Goal: Transaction & Acquisition: Subscribe to service/newsletter

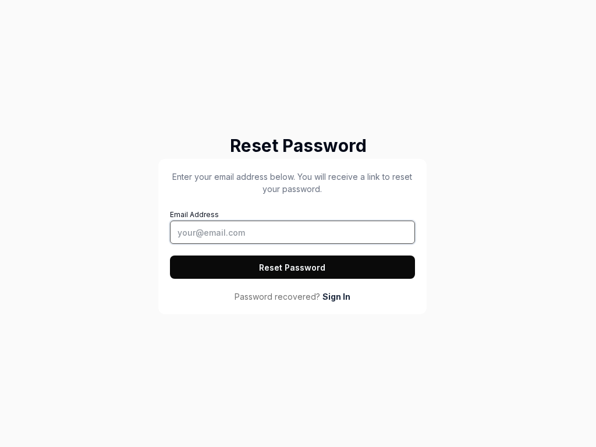
click at [292, 232] on input "Email Address" at bounding box center [292, 232] width 245 height 23
click at [292, 267] on button "Reset Password" at bounding box center [292, 266] width 245 height 23
type input "[EMAIL_ADDRESS][DOMAIN_NAME]"
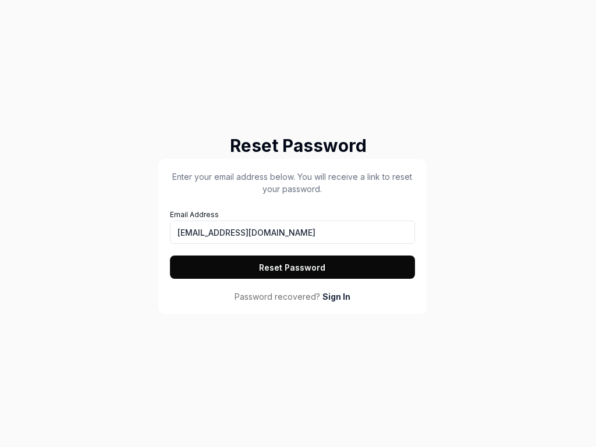
click at [292, 267] on button "Reset Password" at bounding box center [292, 266] width 245 height 23
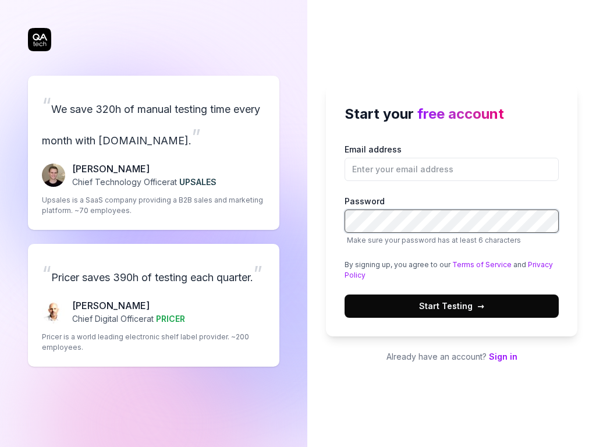
click at [345, 294] on button "Start Testing →" at bounding box center [452, 305] width 214 height 23
click at [452, 306] on span "Start Testing →" at bounding box center [451, 306] width 65 height 12
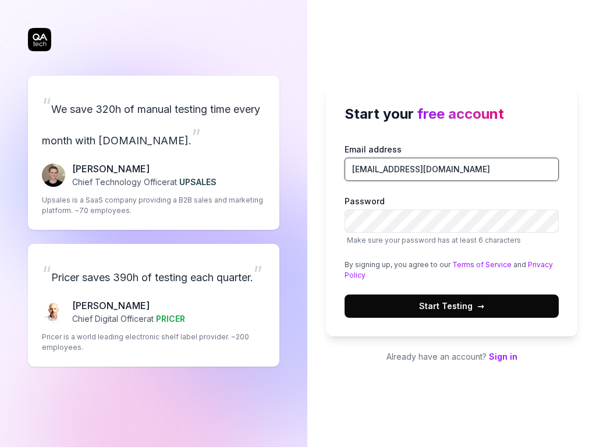
type input "tester@squidler.io"
click at [154, 305] on div "“ Pricer saves 390h of testing each quarter. ” Chris Chalkitis Chief Digital Of…" at bounding box center [153, 305] width 251 height 123
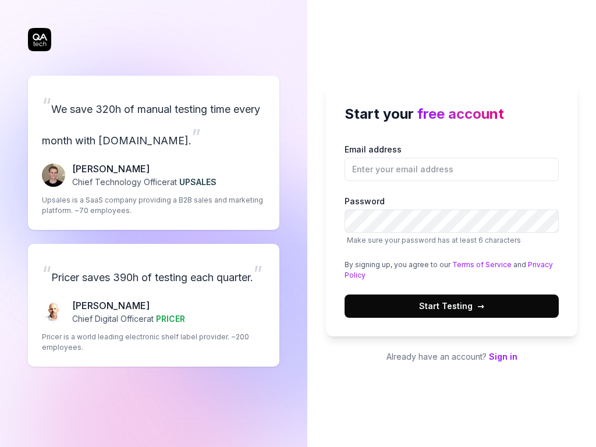
click at [534, 264] on link "Privacy Policy" at bounding box center [449, 269] width 208 height 19
click at [154, 305] on div "“ Pricer saves 390h of testing each quarter. ” Chris Chalkitis Chief Digital Of…" at bounding box center [153, 305] width 251 height 123
click at [477, 264] on link "Terms of Service" at bounding box center [481, 264] width 59 height 9
click at [534, 264] on link "Privacy Policy" at bounding box center [449, 269] width 208 height 19
click at [477, 264] on link "Terms of Service" at bounding box center [481, 264] width 59 height 9
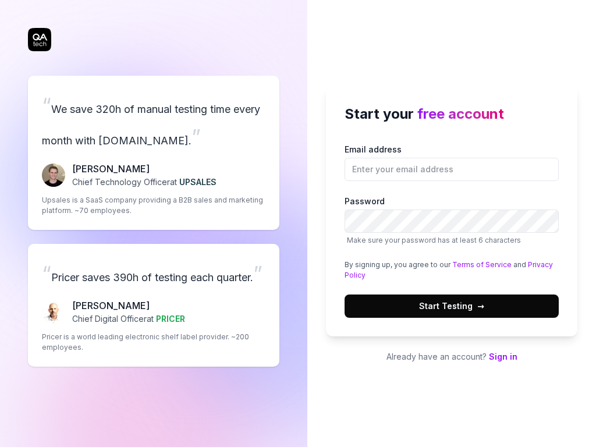
click at [154, 137] on div "“ We save 320h of manual testing time every month with QA.tech. ” Fredrik Seidl…" at bounding box center [153, 153] width 251 height 154
click at [534, 264] on link "Privacy Policy" at bounding box center [449, 269] width 208 height 19
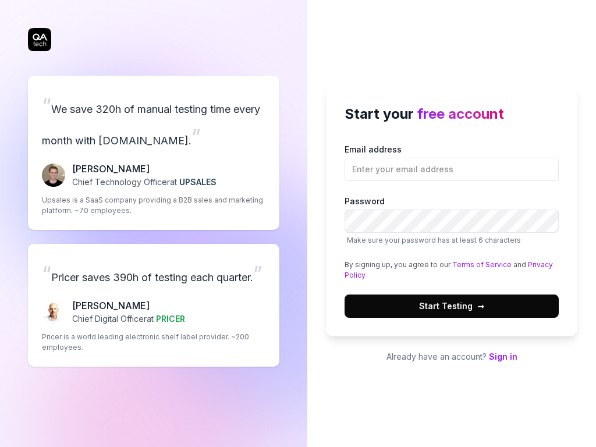
click at [154, 137] on div "“ We save 320h of manual testing time every month with [DOMAIN_NAME]. ” [PERSON…" at bounding box center [153, 153] width 251 height 154
click at [452, 306] on span "Start Testing →" at bounding box center [451, 306] width 65 height 12
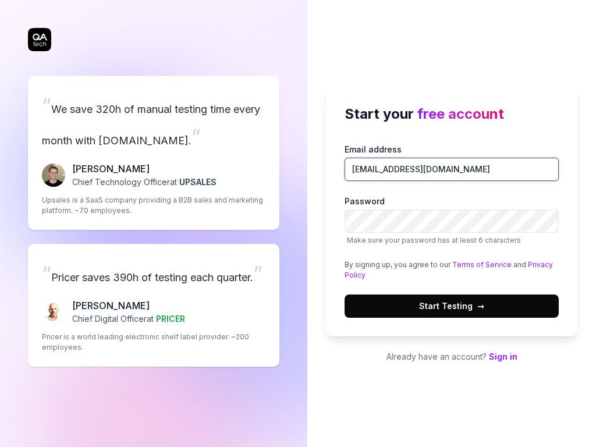
type input "[EMAIL_ADDRESS][DOMAIN_NAME]"
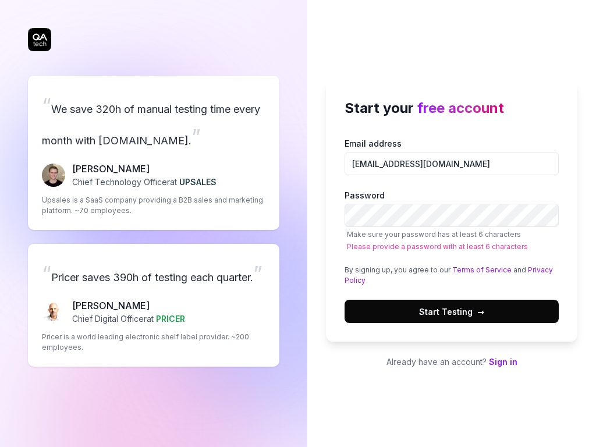
click at [154, 305] on div "“ Pricer saves 390h of testing each quarter. ” [PERSON_NAME] Chief Digital Offi…" at bounding box center [153, 305] width 251 height 123
click at [534, 269] on link "Privacy Policy" at bounding box center [449, 274] width 208 height 19
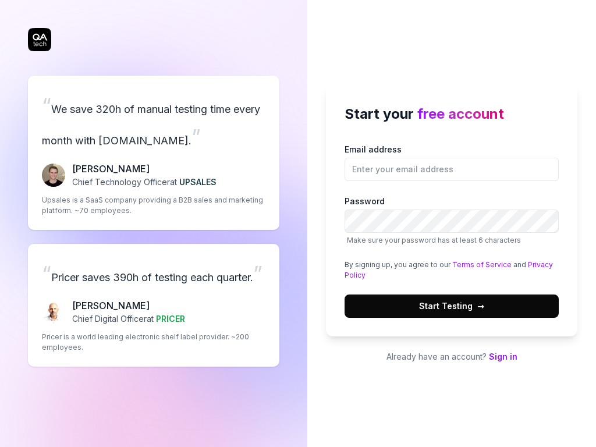
click at [534, 264] on link "Privacy Policy" at bounding box center [449, 269] width 208 height 19
click at [477, 264] on link "Terms of Service" at bounding box center [481, 264] width 59 height 9
click at [534, 264] on link "Privacy Policy" at bounding box center [449, 269] width 208 height 19
click at [477, 264] on link "Terms of Service" at bounding box center [481, 264] width 59 height 9
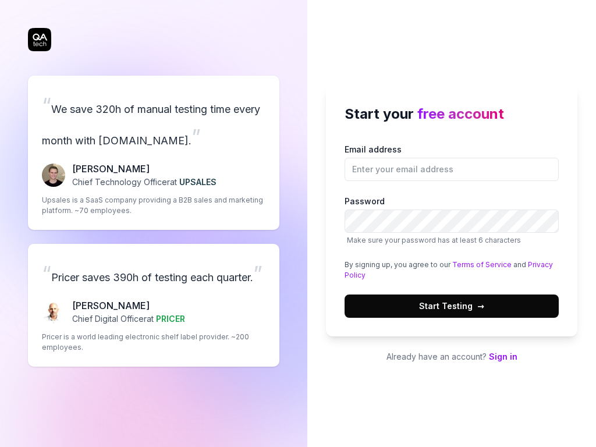
click at [477, 264] on link "Terms of Service" at bounding box center [481, 264] width 59 height 9
click at [154, 137] on div "“ We save 320h of manual testing time every month with QA.tech. ” Fredrik Seidl…" at bounding box center [153, 153] width 251 height 154
click at [477, 264] on link "Terms of Service" at bounding box center [481, 264] width 59 height 9
click at [452, 306] on span "Start Testing →" at bounding box center [451, 306] width 65 height 12
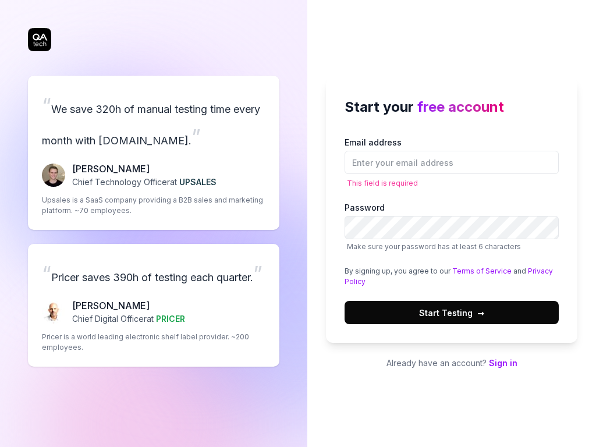
click at [534, 271] on link "Privacy Policy" at bounding box center [449, 276] width 208 height 19
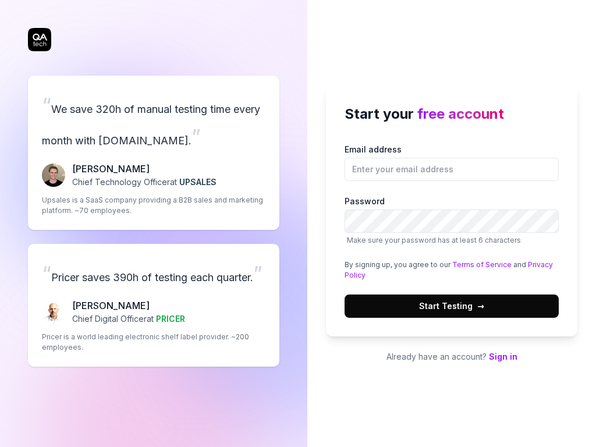
click at [154, 305] on div "“ Pricer saves 390h of testing each quarter. ” Chris Chalkitis Chief Digital Of…" at bounding box center [153, 305] width 251 height 123
click at [534, 264] on link "Privacy Policy" at bounding box center [449, 269] width 208 height 19
click at [477, 264] on link "Terms of Service" at bounding box center [481, 264] width 59 height 9
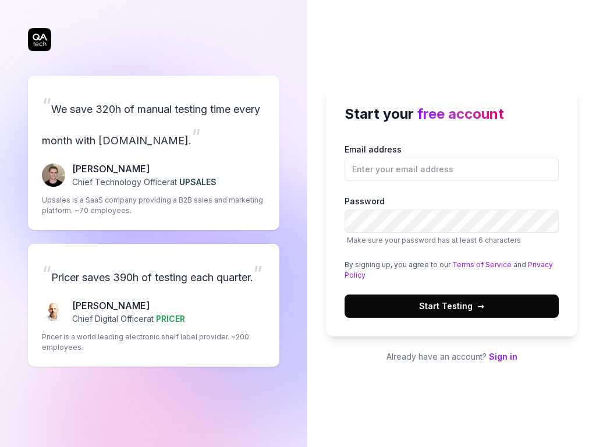
click at [534, 264] on link "Privacy Policy" at bounding box center [449, 269] width 208 height 19
click at [477, 264] on link "Terms of Service" at bounding box center [481, 264] width 59 height 9
click at [534, 264] on link "Privacy Policy" at bounding box center [449, 269] width 208 height 19
click at [477, 264] on link "Terms of Service" at bounding box center [481, 264] width 59 height 9
click at [154, 305] on div "“ Pricer saves 390h of testing each quarter. ” [PERSON_NAME] Chief Digital Offi…" at bounding box center [153, 305] width 251 height 123
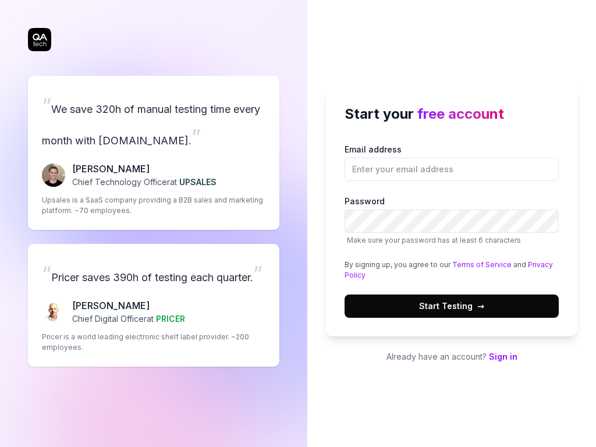
click at [477, 264] on link "Terms of Service" at bounding box center [481, 264] width 59 height 9
click at [534, 264] on link "Privacy Policy" at bounding box center [449, 269] width 208 height 19
